Goal: Task Accomplishment & Management: Use online tool/utility

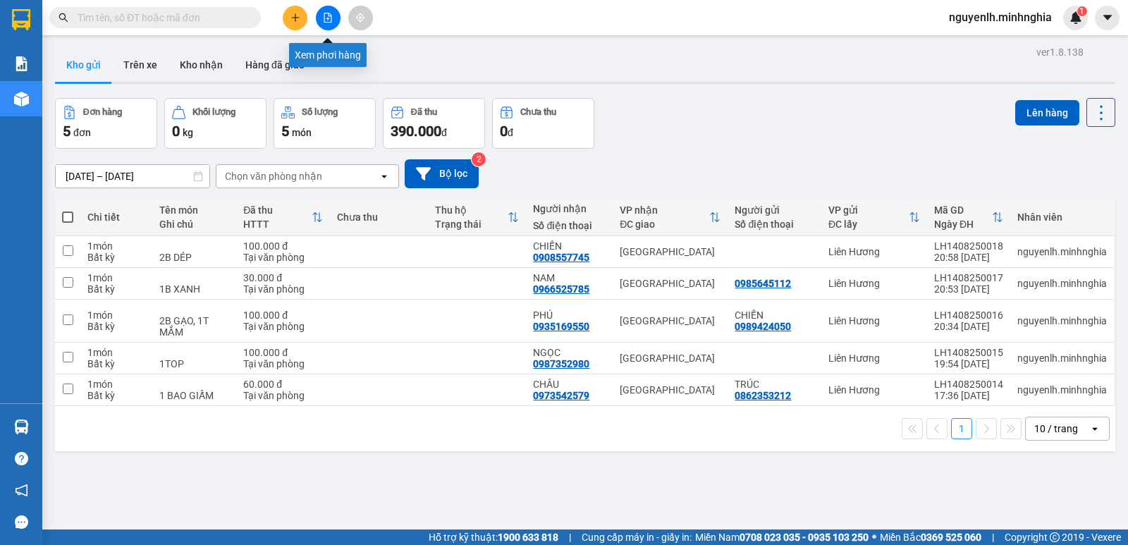
click at [332, 22] on icon "file-add" at bounding box center [328, 18] width 10 height 10
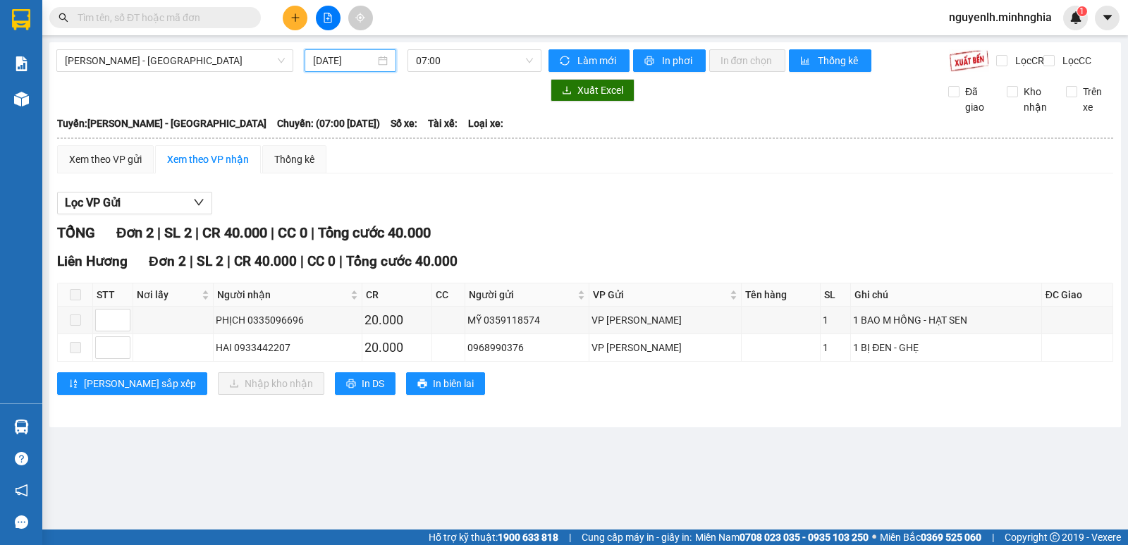
drag, startPoint x: 320, startPoint y: 58, endPoint x: 324, endPoint y: 73, distance: 16.1
click at [323, 59] on input "[DATE]" at bounding box center [344, 61] width 63 height 16
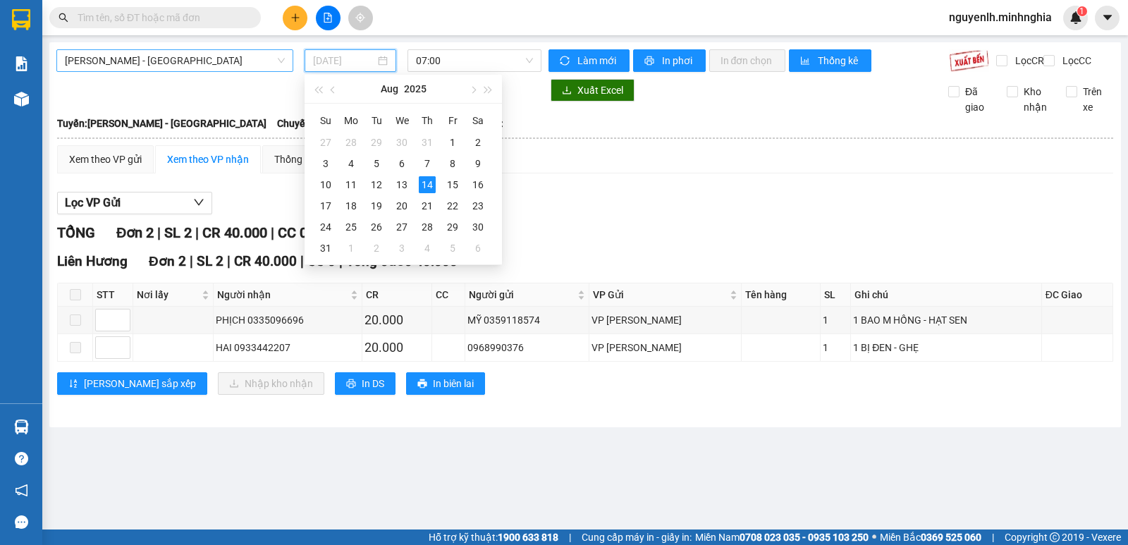
type input "[DATE]"
click at [226, 63] on span "[PERSON_NAME] - [GEOGRAPHIC_DATA]" at bounding box center [175, 60] width 220 height 21
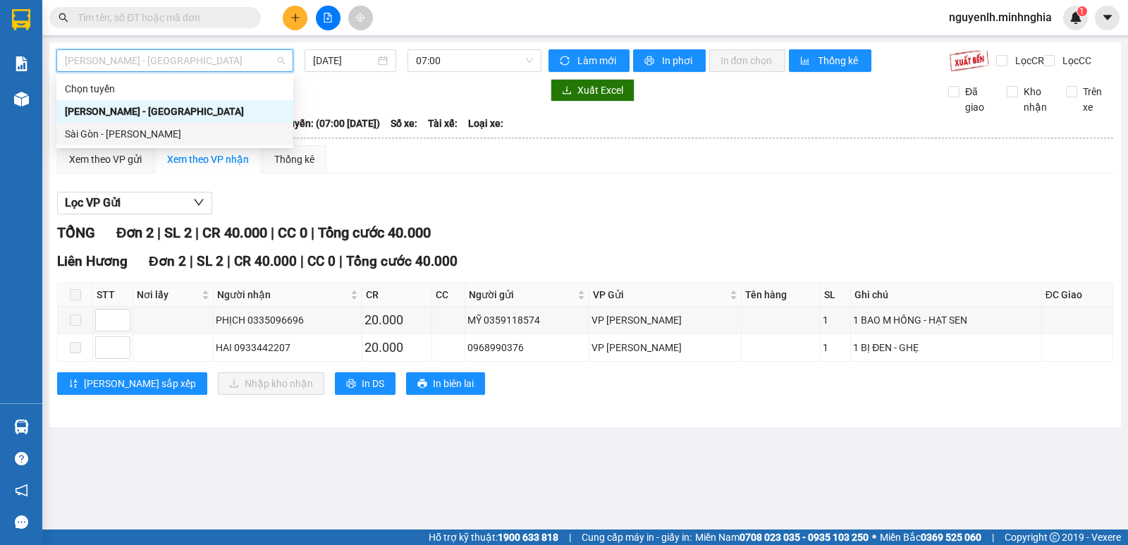
click at [187, 136] on div "Sài Gòn - [PERSON_NAME]" at bounding box center [175, 134] width 220 height 16
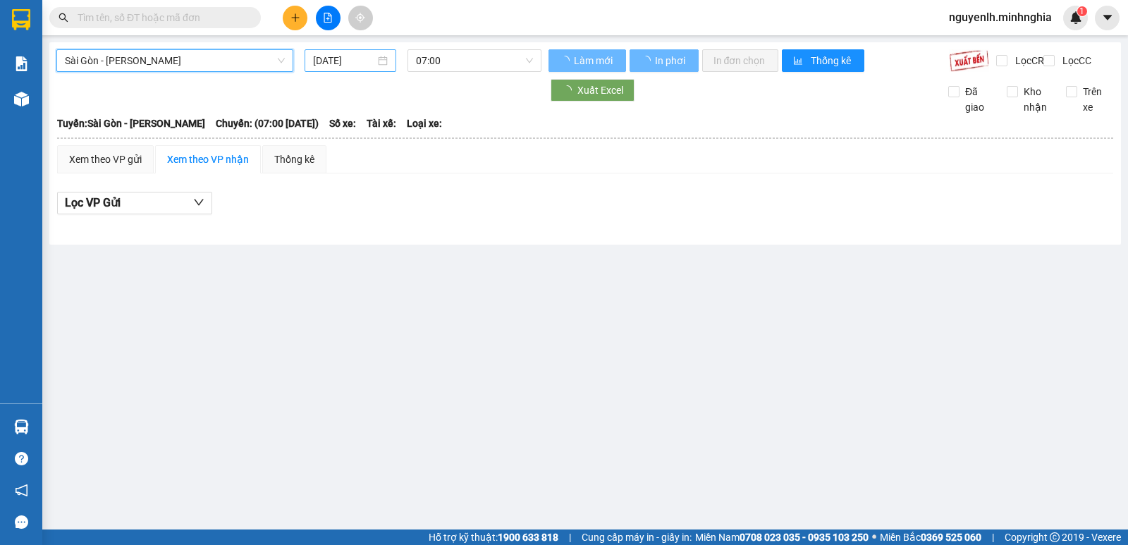
click at [352, 56] on input "[DATE]" at bounding box center [344, 61] width 63 height 16
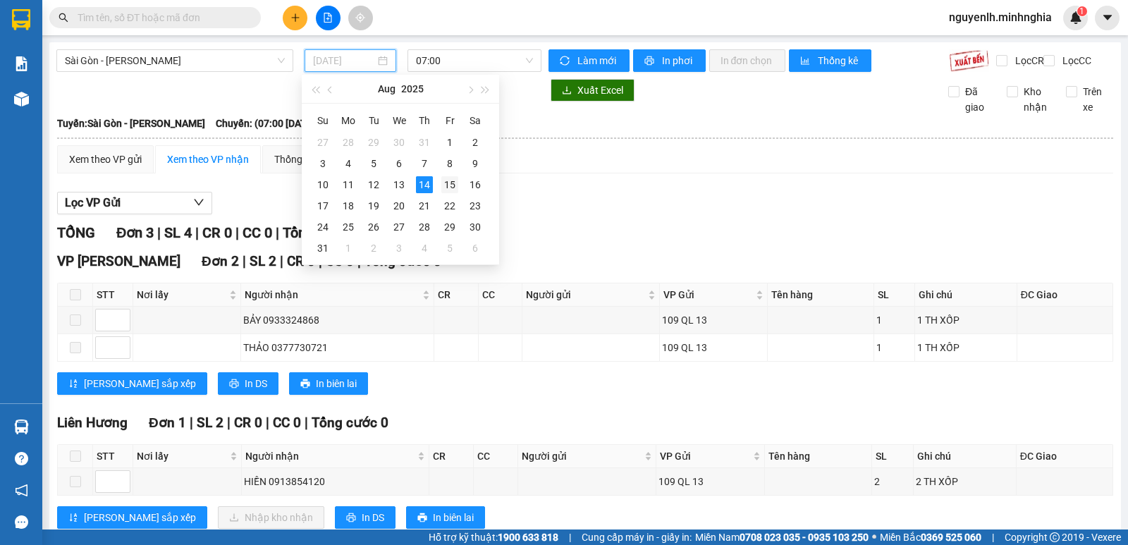
click at [452, 186] on div "15" at bounding box center [449, 184] width 17 height 17
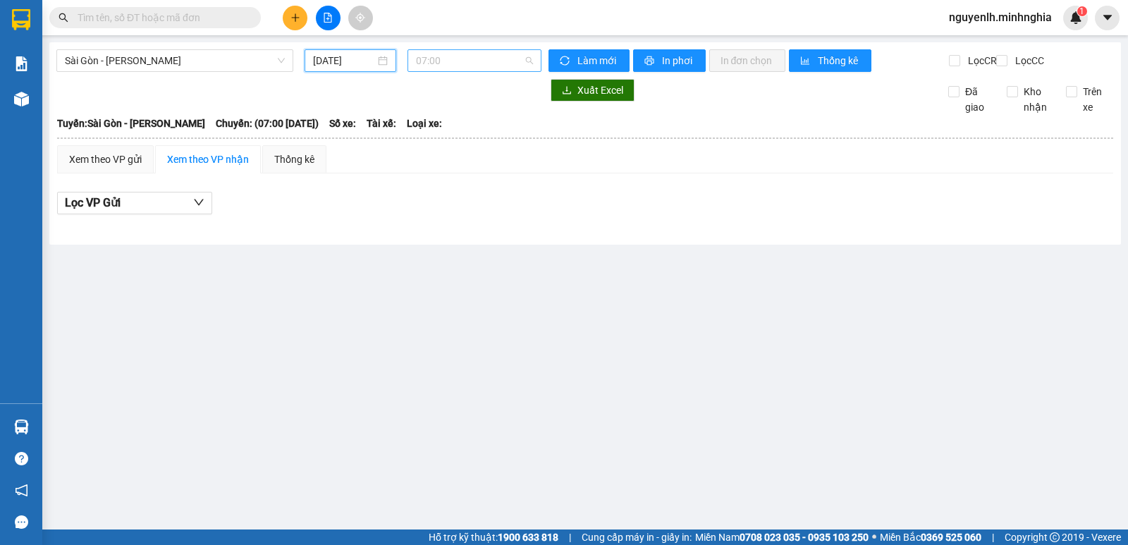
click at [439, 57] on span "07:00" at bounding box center [474, 60] width 116 height 21
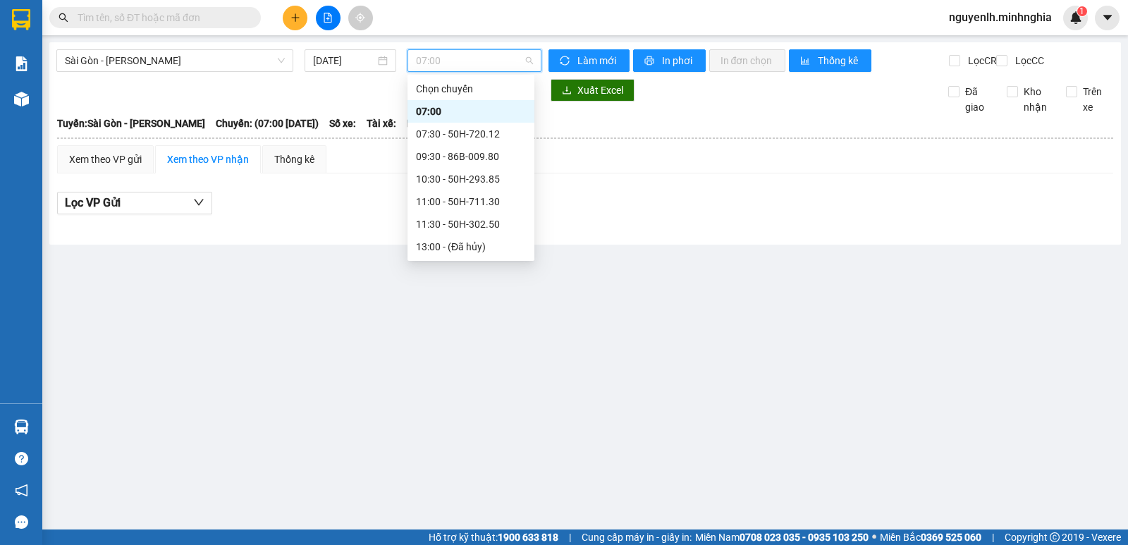
scroll to position [180, 0]
click at [335, 55] on input "[DATE]" at bounding box center [344, 61] width 63 height 16
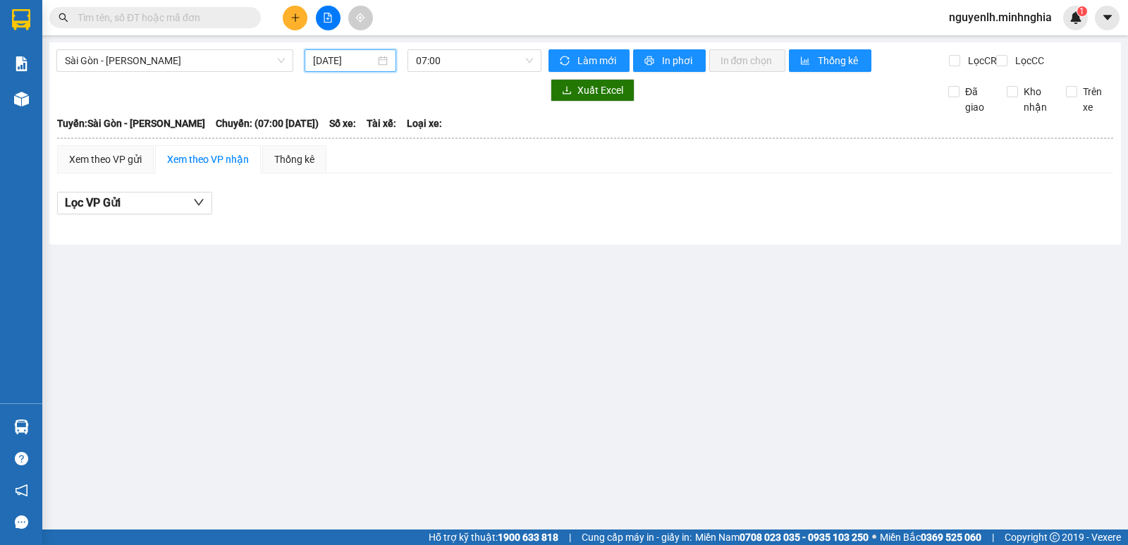
click at [335, 55] on input "[DATE]" at bounding box center [344, 61] width 63 height 16
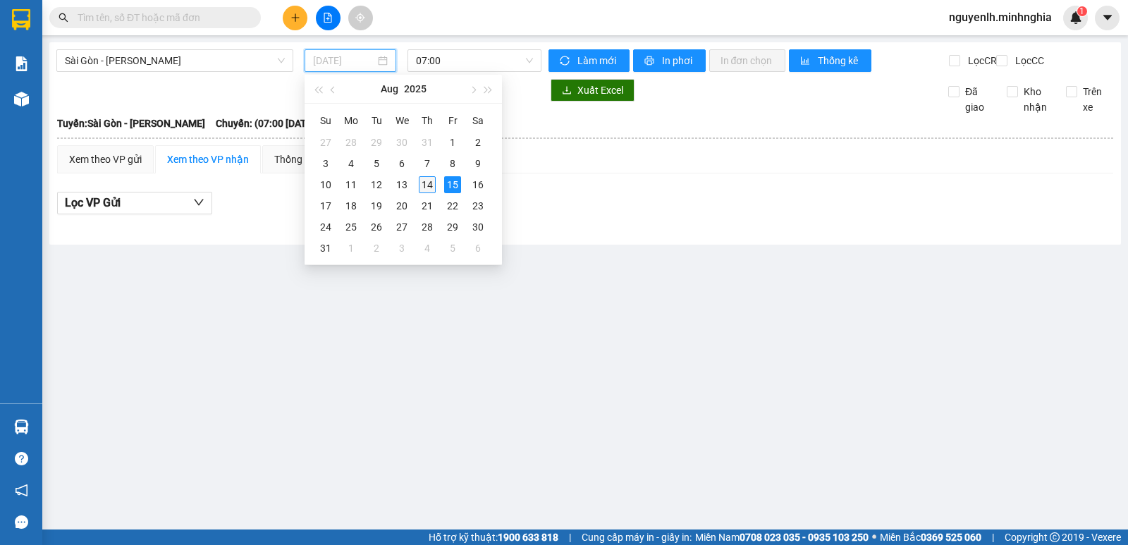
click at [430, 185] on div "14" at bounding box center [427, 184] width 17 height 17
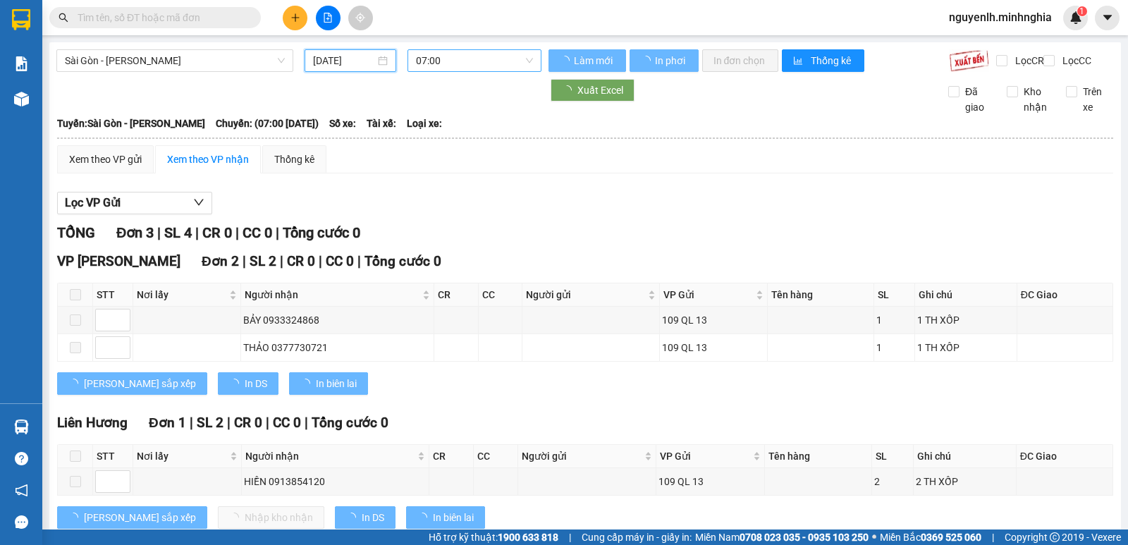
click at [465, 59] on span "07:00" at bounding box center [474, 60] width 116 height 21
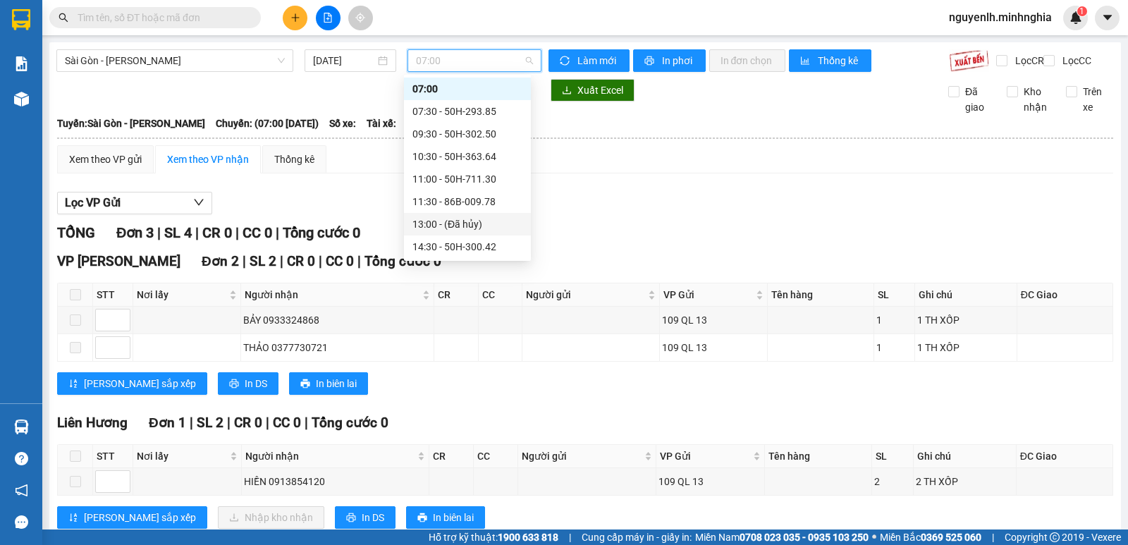
scroll to position [158, 0]
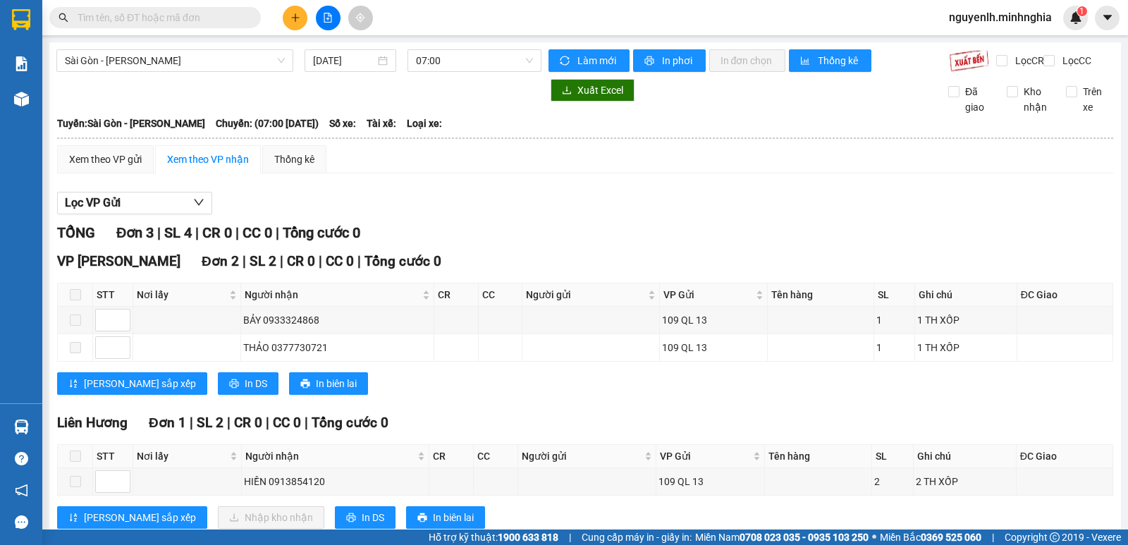
click at [223, 72] on div "Sài Gòn - Phan Rí [DATE] 07:00" at bounding box center [298, 60] width 485 height 23
click at [233, 65] on span "Sài Gòn - [PERSON_NAME]" at bounding box center [175, 60] width 220 height 21
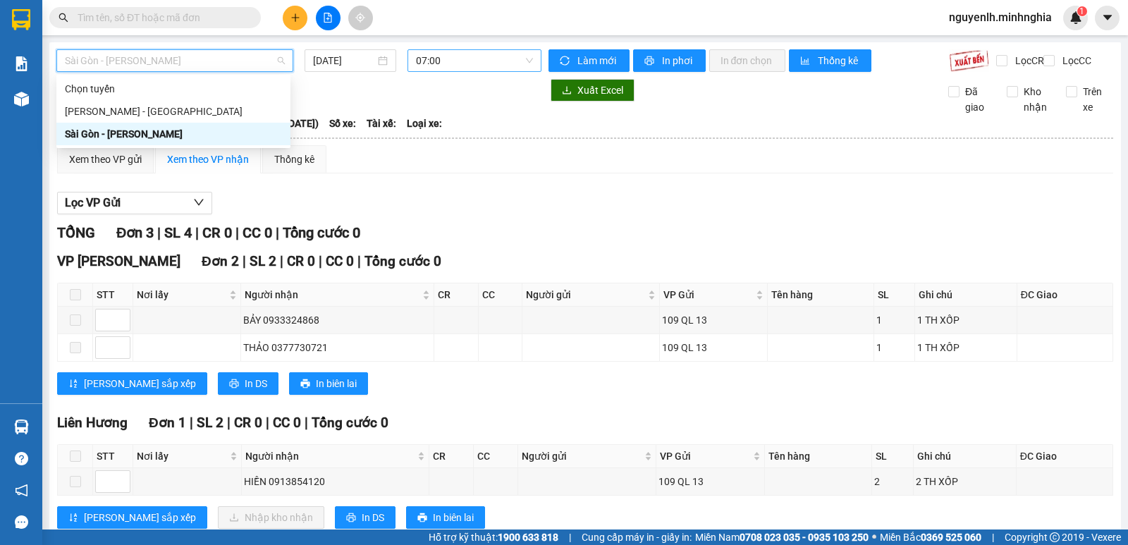
click at [460, 60] on span "07:00" at bounding box center [474, 60] width 116 height 21
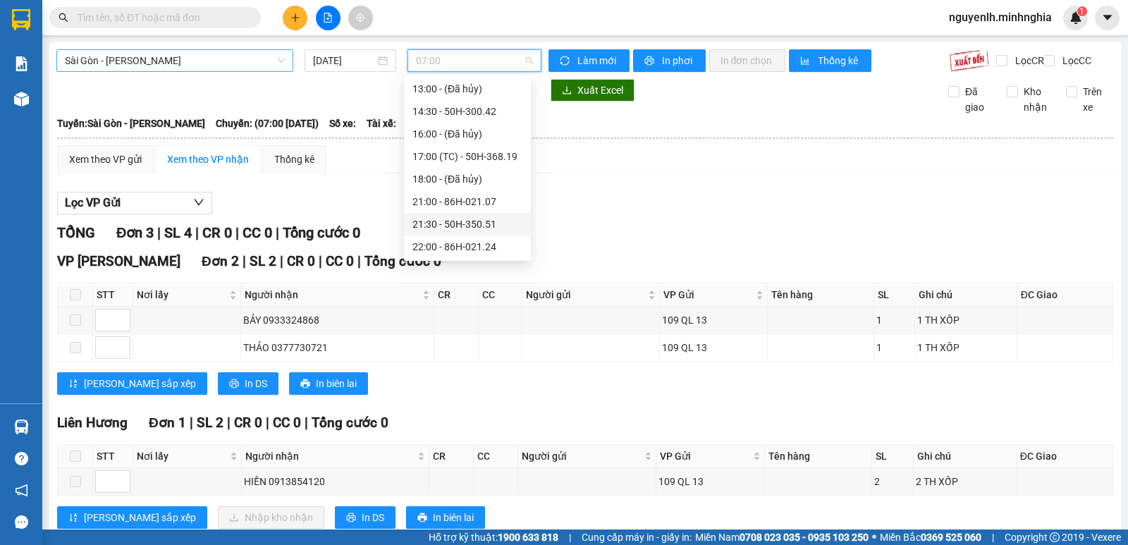
click at [194, 65] on span "Sài Gòn - [PERSON_NAME]" at bounding box center [175, 60] width 220 height 21
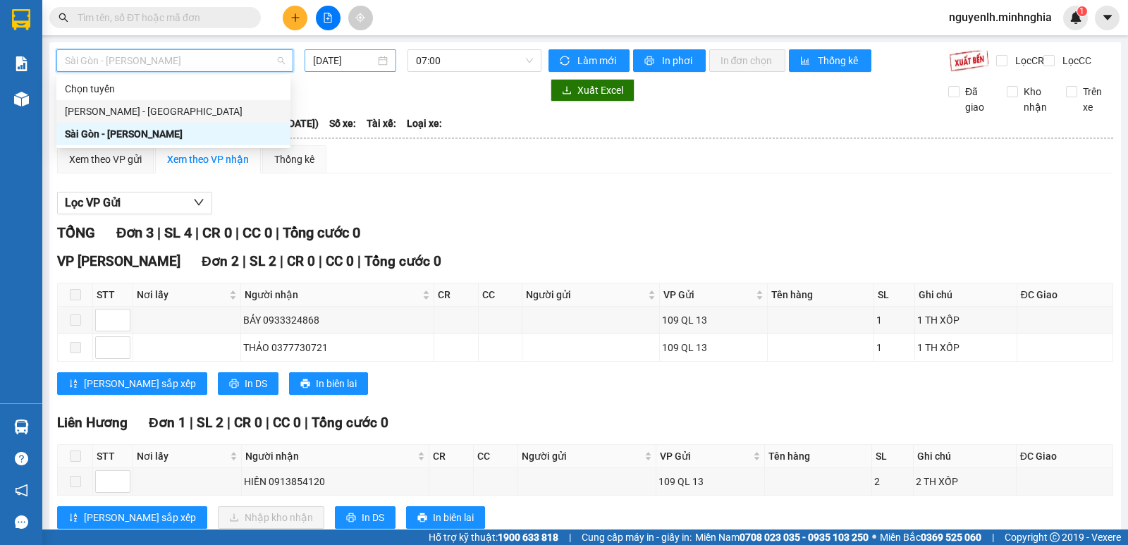
click at [367, 64] on input "[DATE]" at bounding box center [344, 61] width 63 height 16
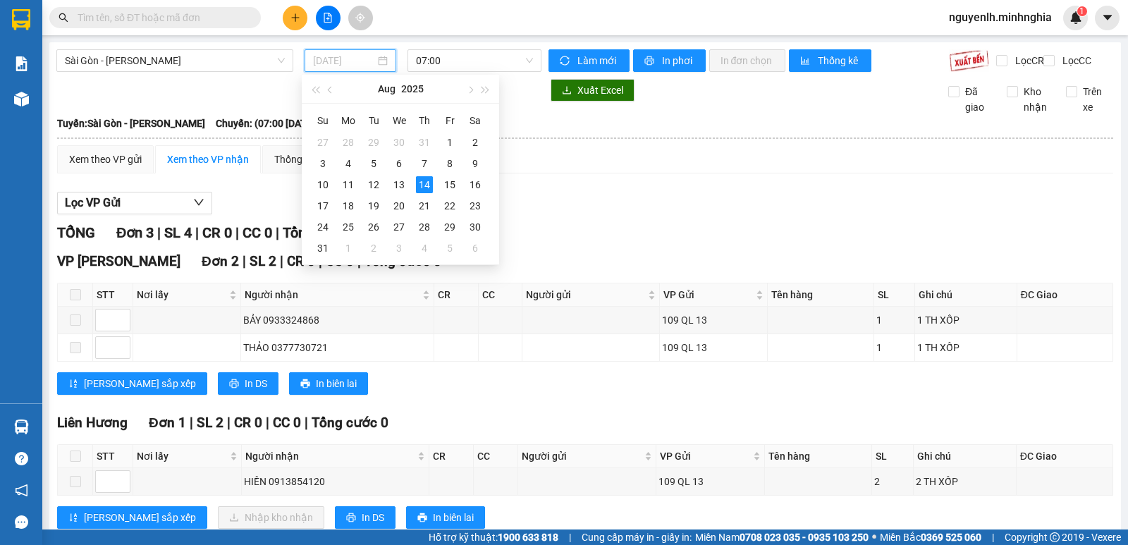
type input "[DATE]"
click at [238, 62] on span "Sài Gòn - [PERSON_NAME]" at bounding box center [175, 60] width 220 height 21
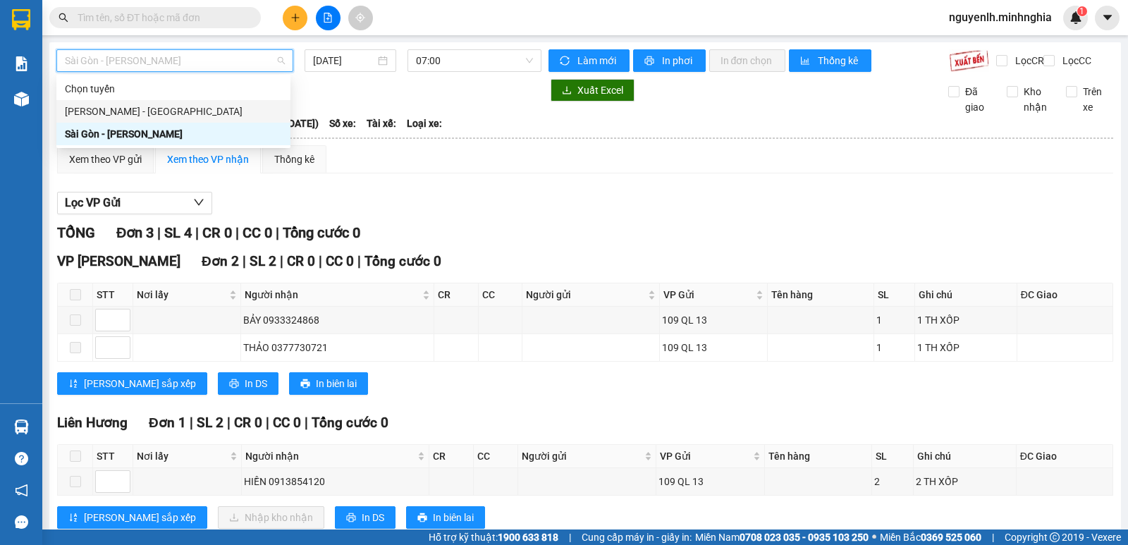
click at [221, 111] on div "[PERSON_NAME] - [GEOGRAPHIC_DATA]" at bounding box center [173, 112] width 217 height 16
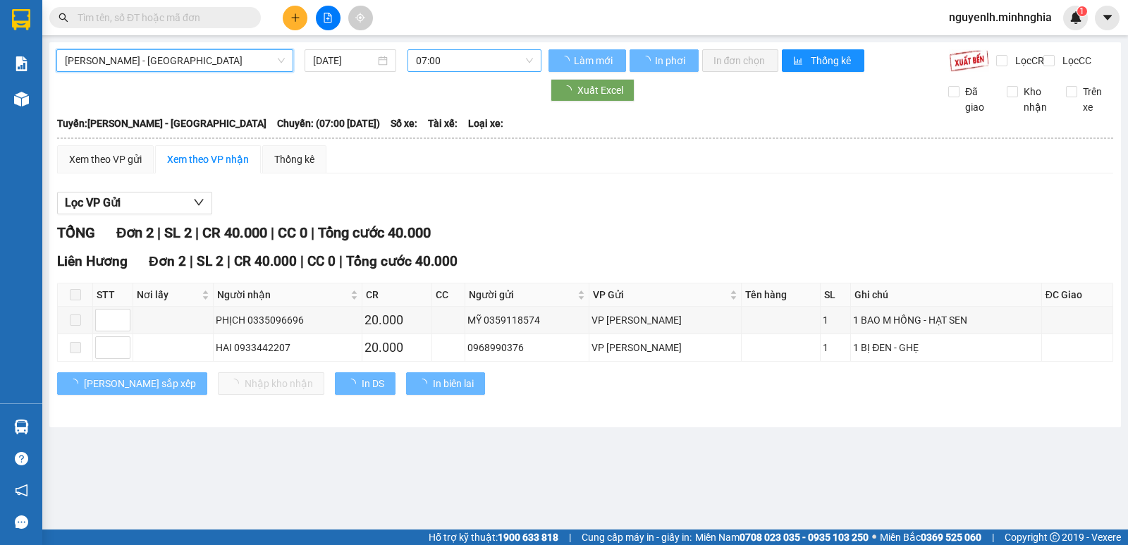
click at [446, 66] on span "07:00" at bounding box center [474, 60] width 116 height 21
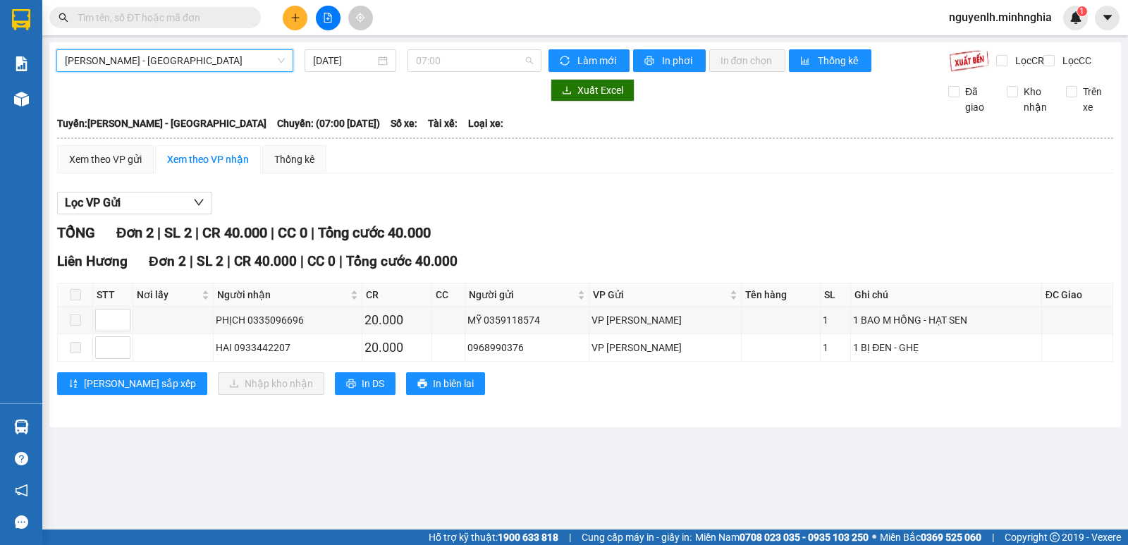
scroll to position [23, 0]
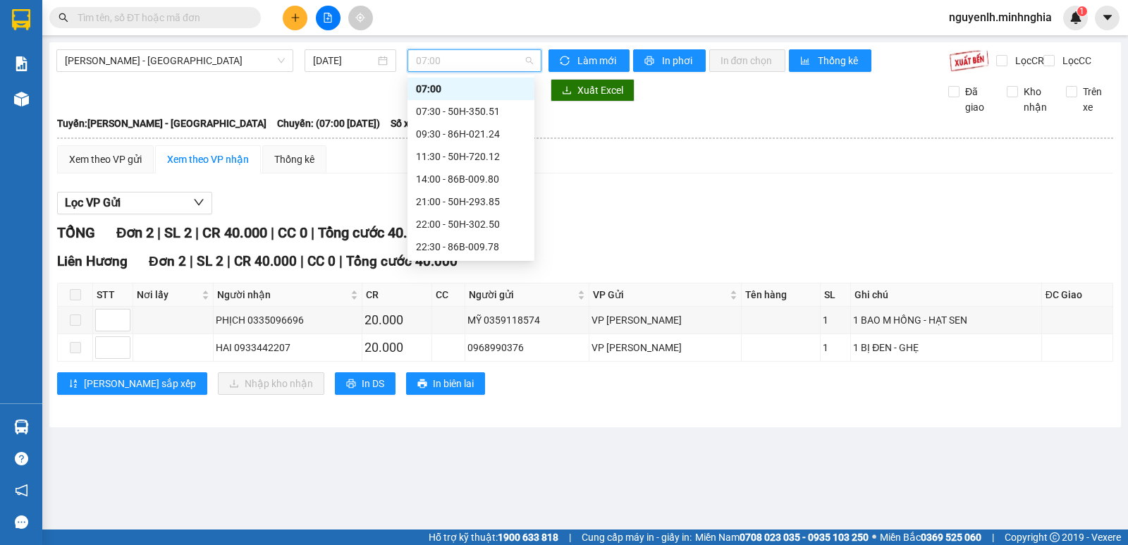
click at [350, 47] on div "Phan Rí - [GEOGRAPHIC_DATA] [DATE] 07:00 Làm mới In phơi In đơn chọn Thống kê L…" at bounding box center [585, 234] width 1072 height 385
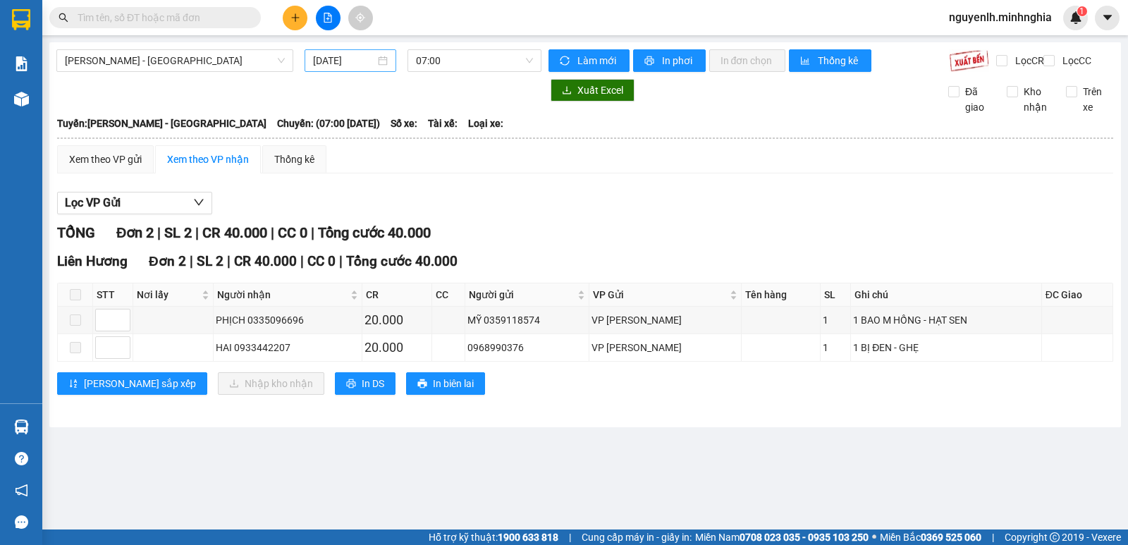
click at [348, 61] on input "[DATE]" at bounding box center [344, 61] width 63 height 16
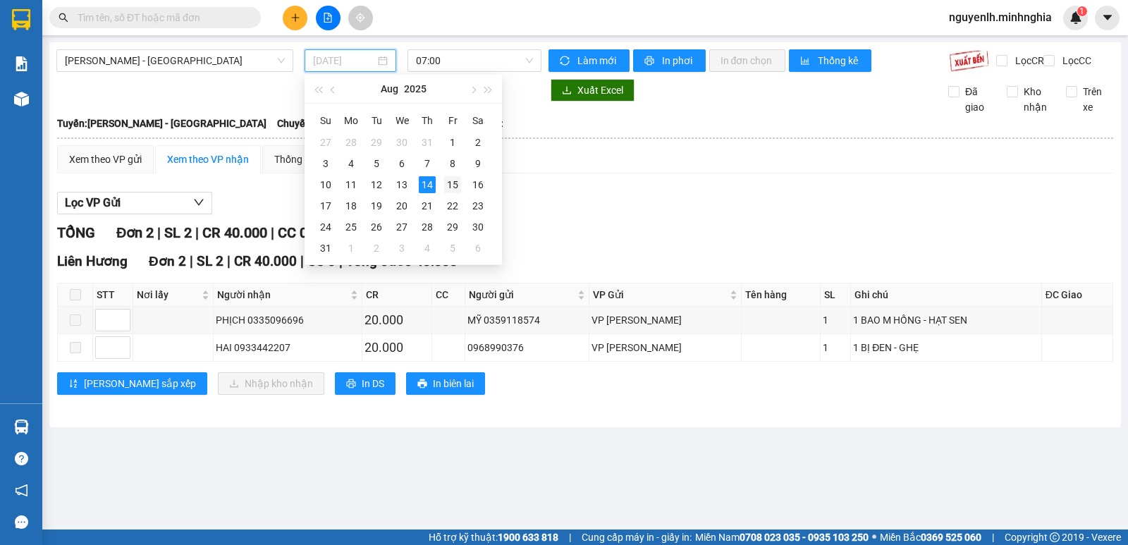
click at [453, 181] on div "15" at bounding box center [452, 184] width 17 height 17
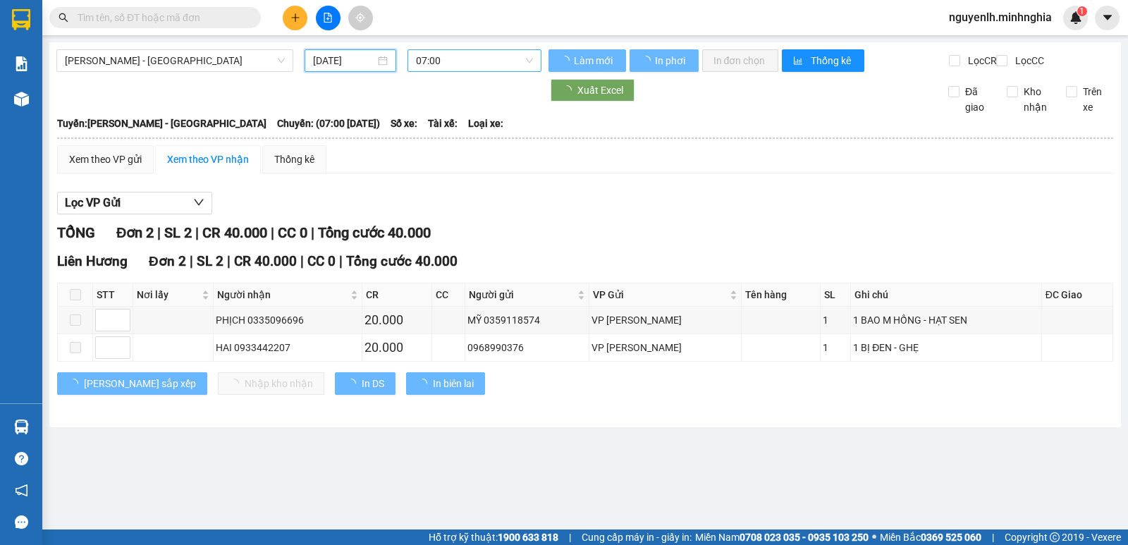
click at [477, 56] on span "07:00" at bounding box center [474, 60] width 116 height 21
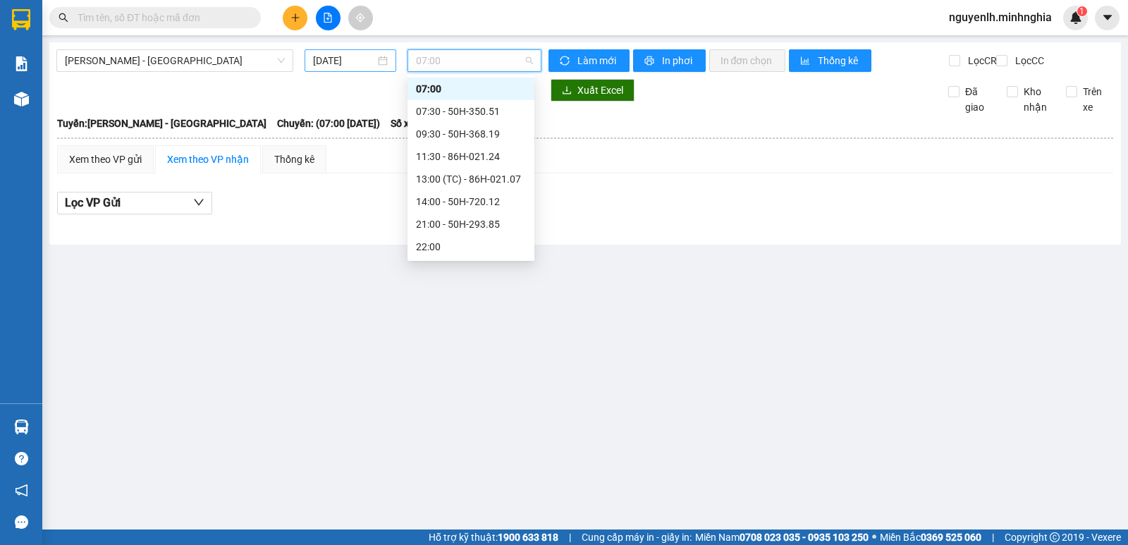
click at [341, 61] on input "[DATE]" at bounding box center [344, 61] width 63 height 16
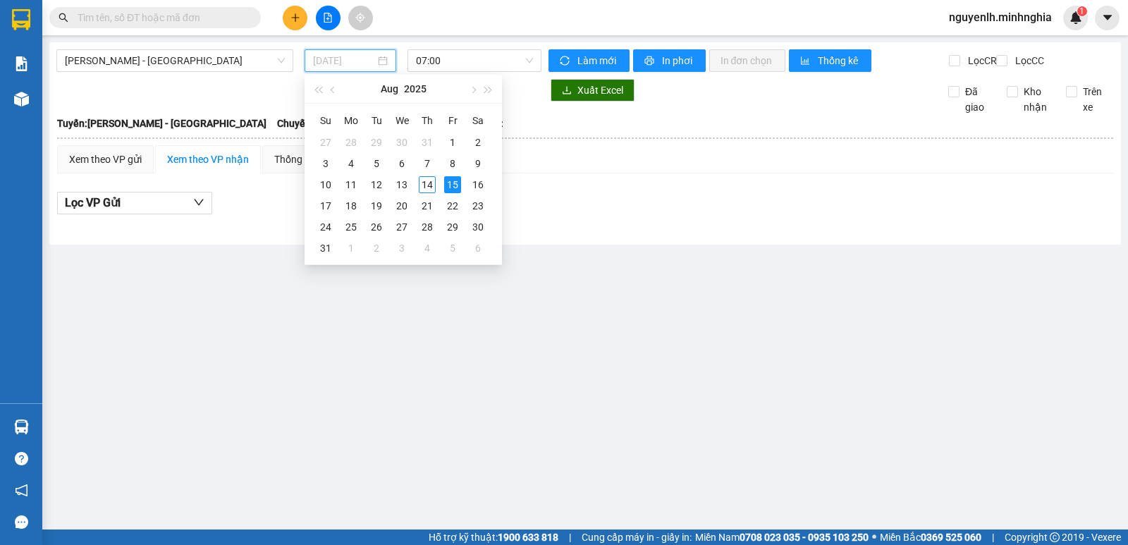
type input "[DATE]"
click at [185, 64] on span "[PERSON_NAME] - [GEOGRAPHIC_DATA]" at bounding box center [175, 60] width 220 height 21
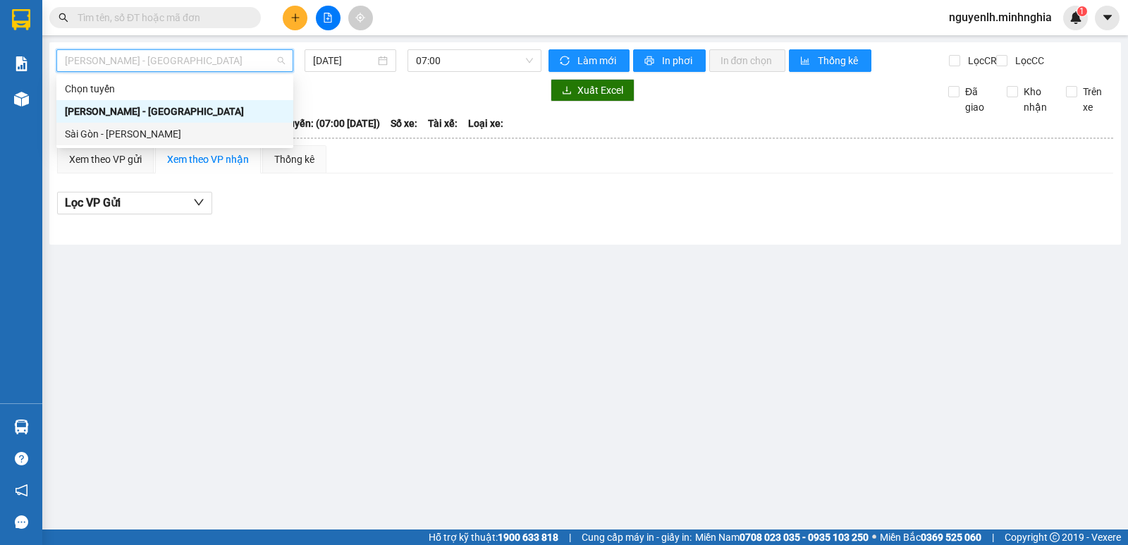
click at [190, 131] on div "Sài Gòn - [PERSON_NAME]" at bounding box center [175, 134] width 220 height 16
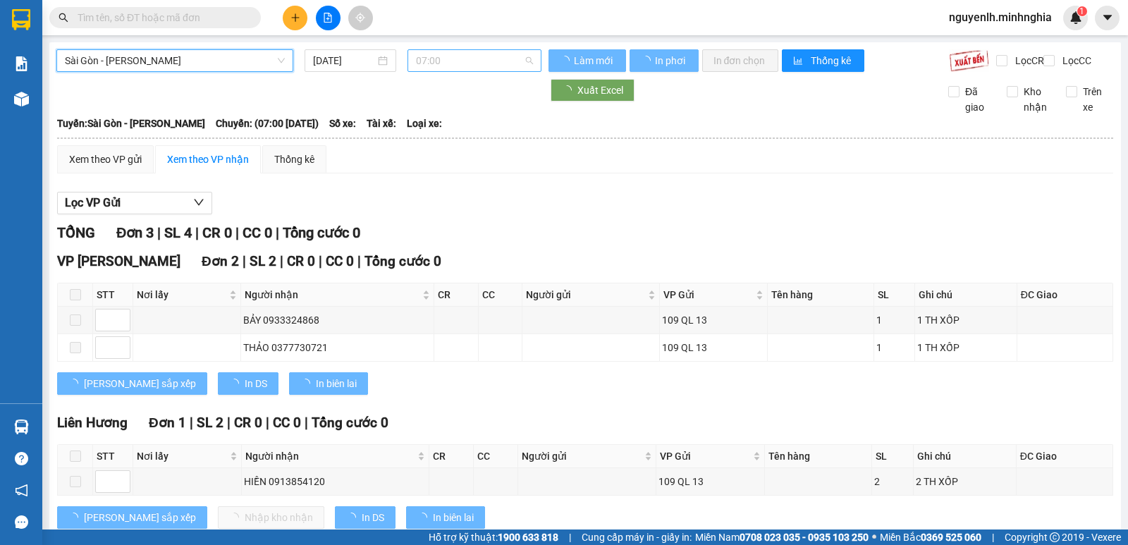
click at [446, 63] on span "07:00" at bounding box center [474, 60] width 116 height 21
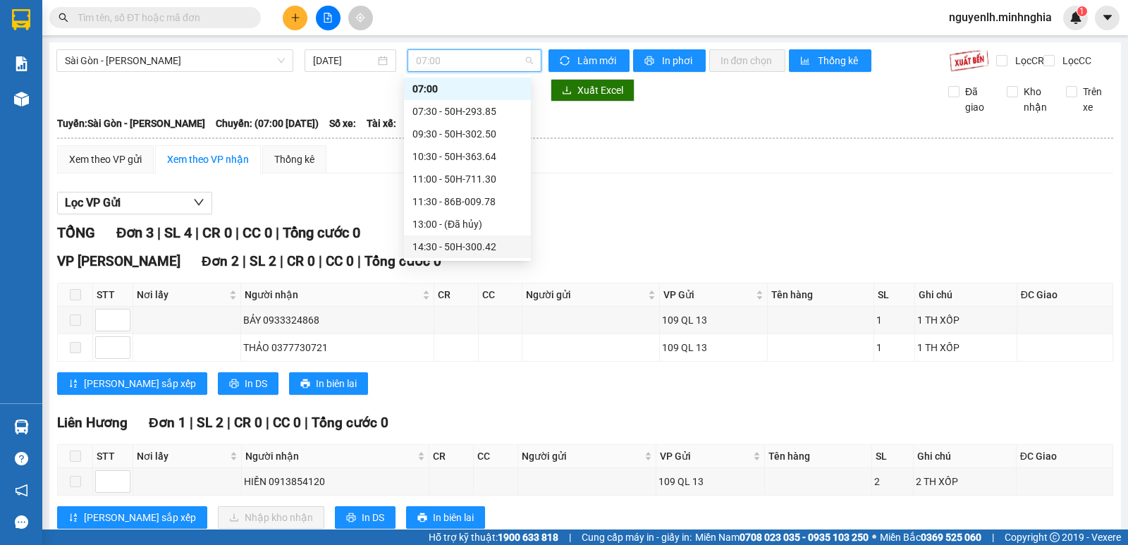
scroll to position [158, 0]
click at [342, 70] on div "[DATE]" at bounding box center [351, 60] width 92 height 23
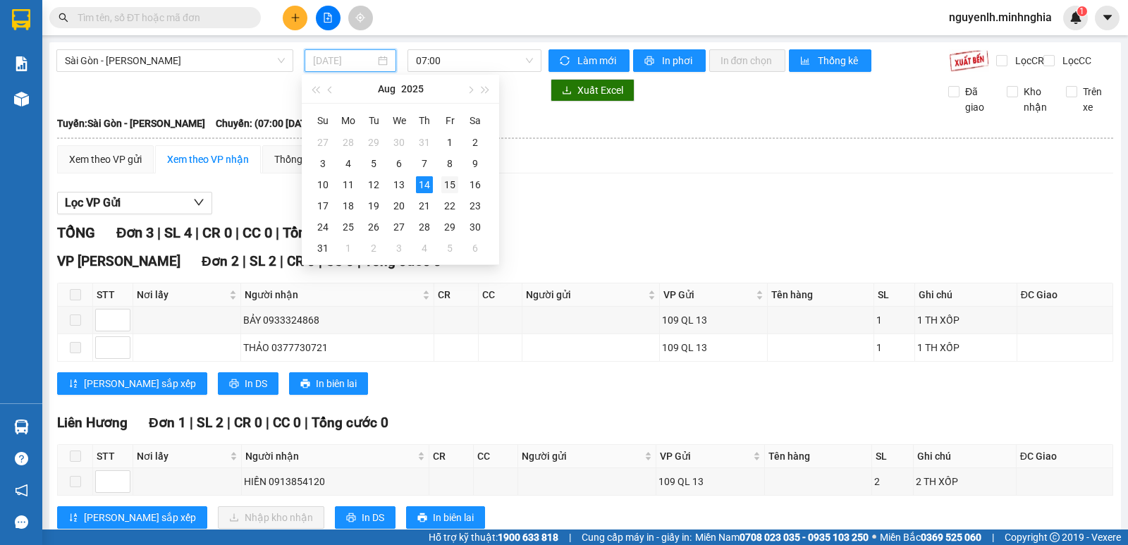
click at [452, 185] on div "15" at bounding box center [449, 184] width 17 height 17
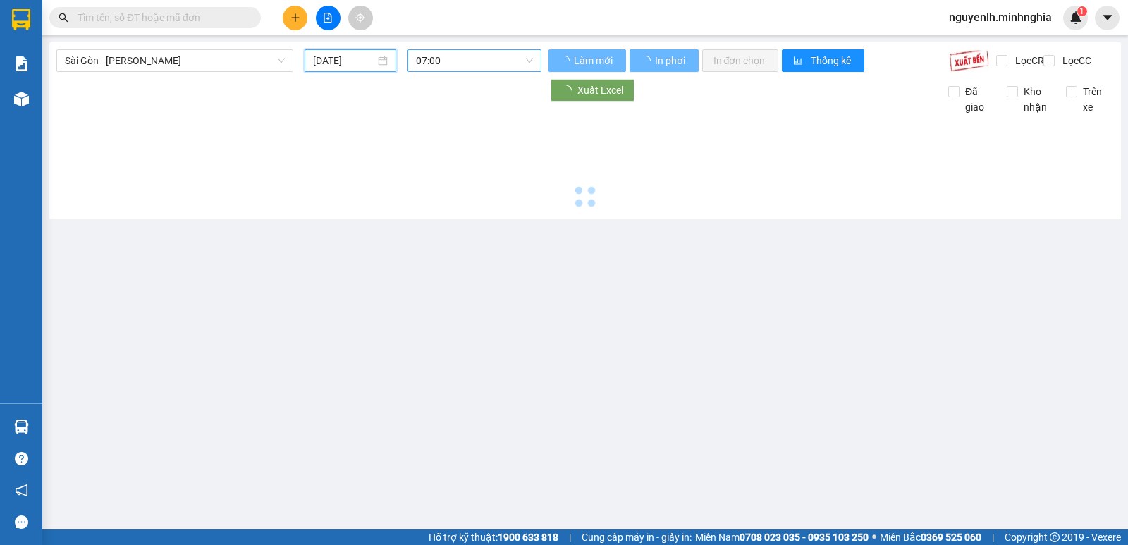
type input "[DATE]"
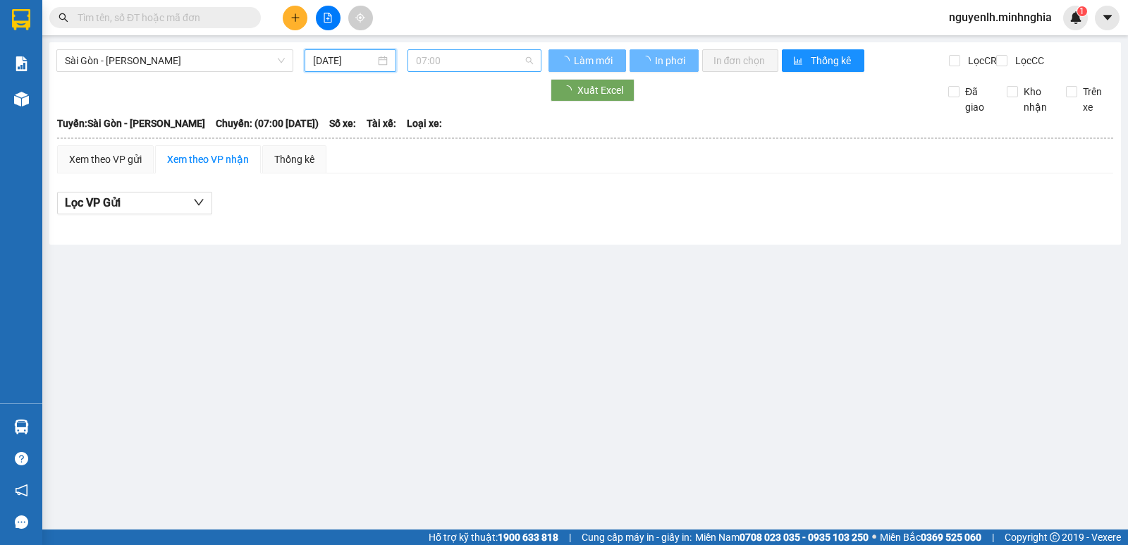
click at [453, 62] on span "07:00" at bounding box center [474, 60] width 116 height 21
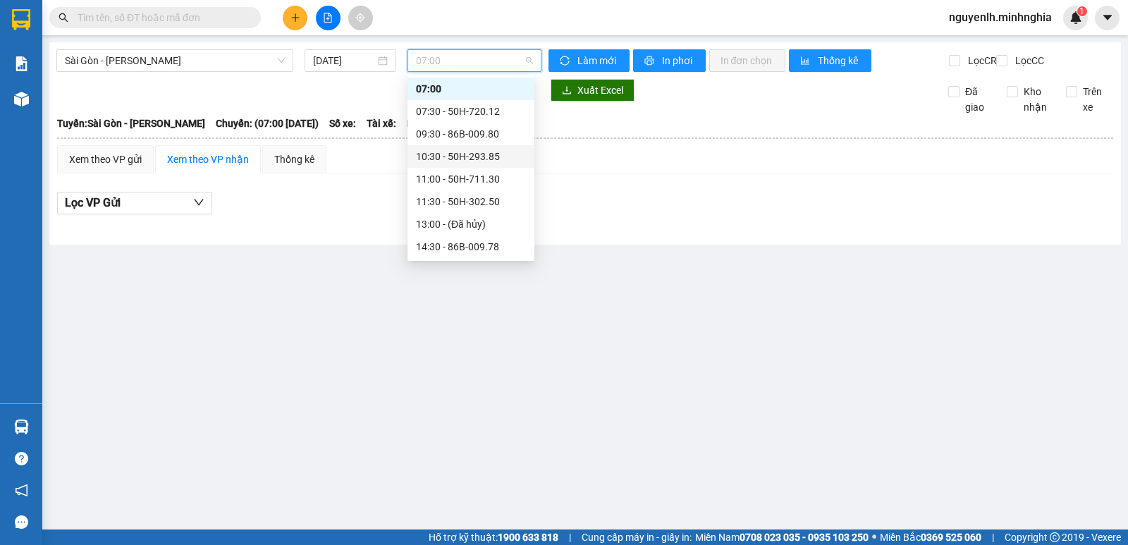
scroll to position [180, 0]
